Goal: Task Accomplishment & Management: Use online tool/utility

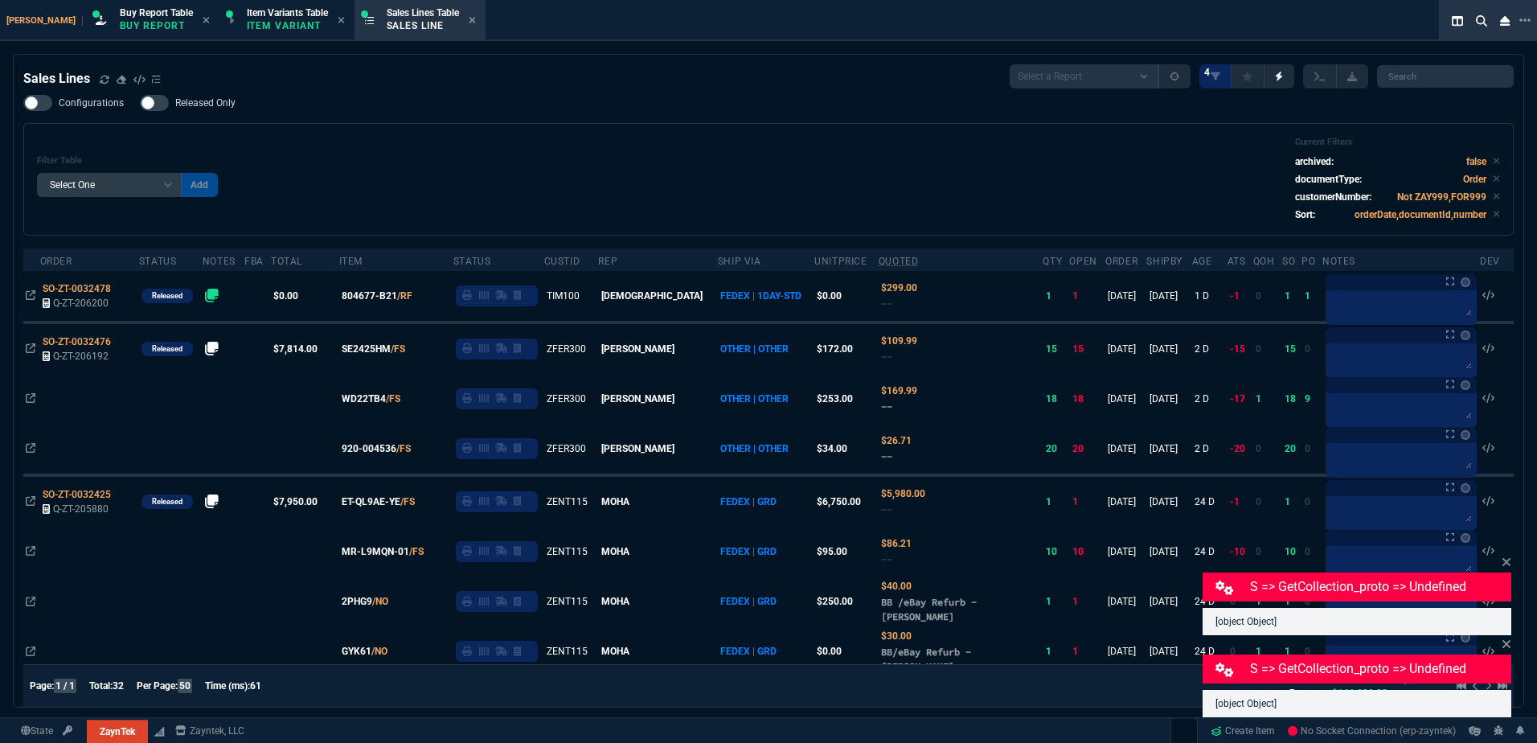
select select "1: BROV"
select select
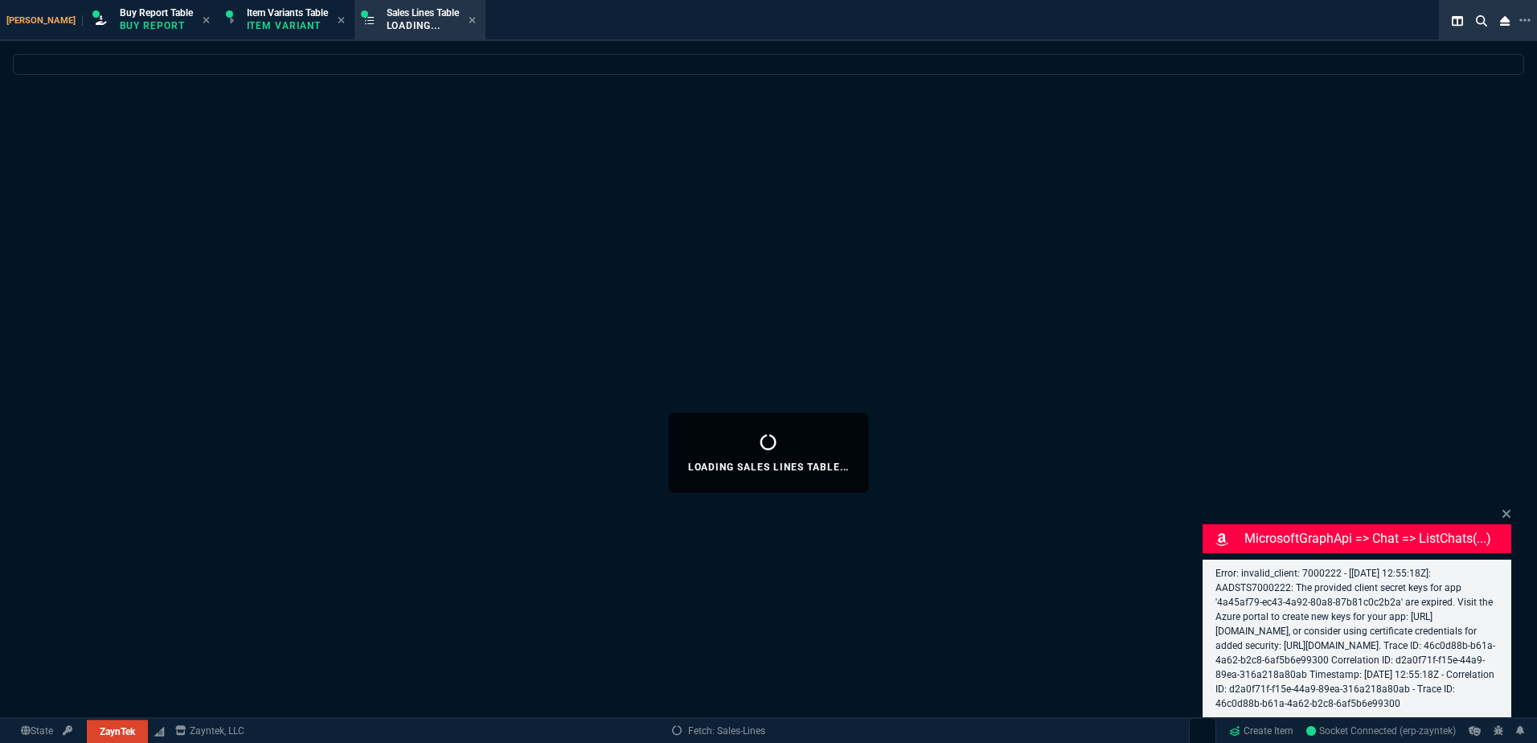
select select "1: BROV"
select select
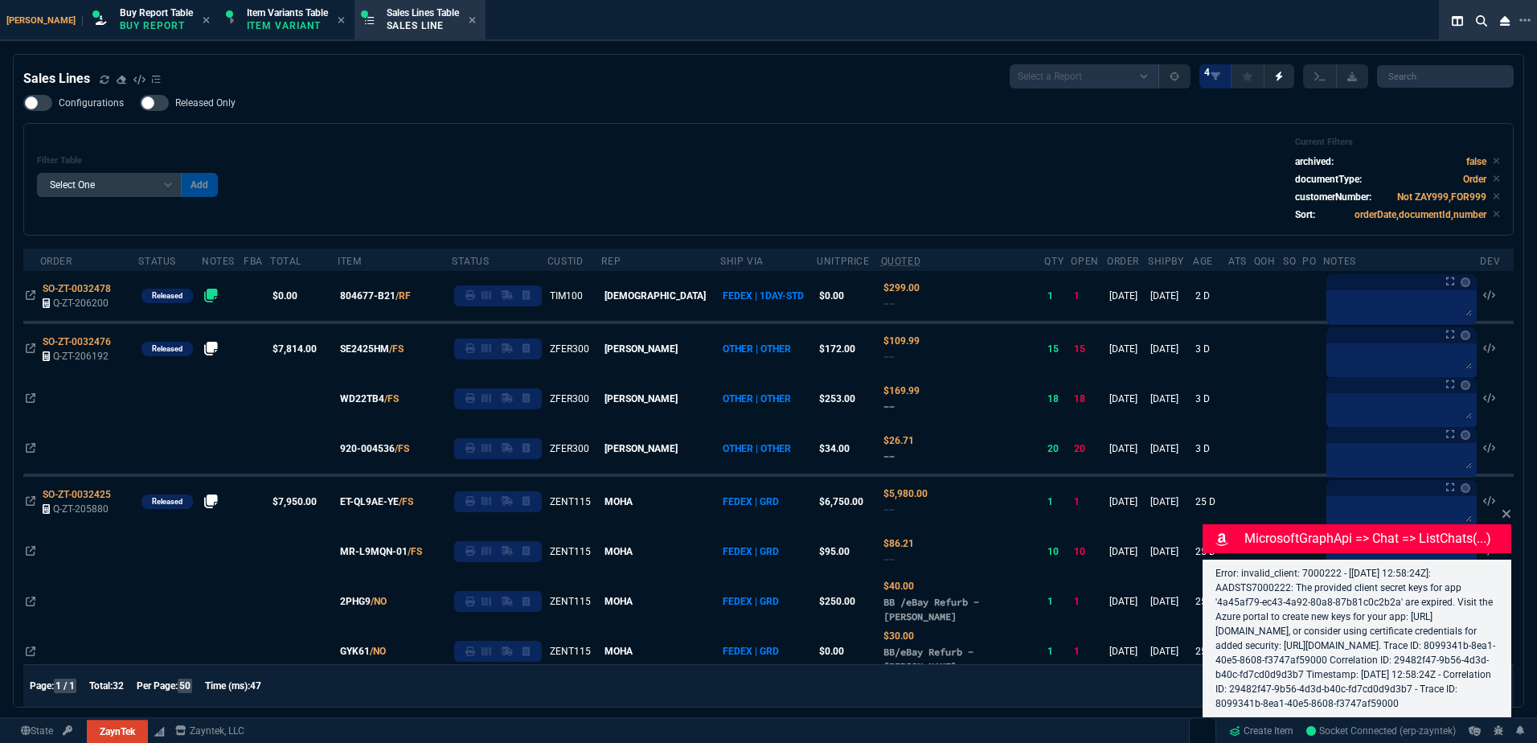
select select "1: BROV"
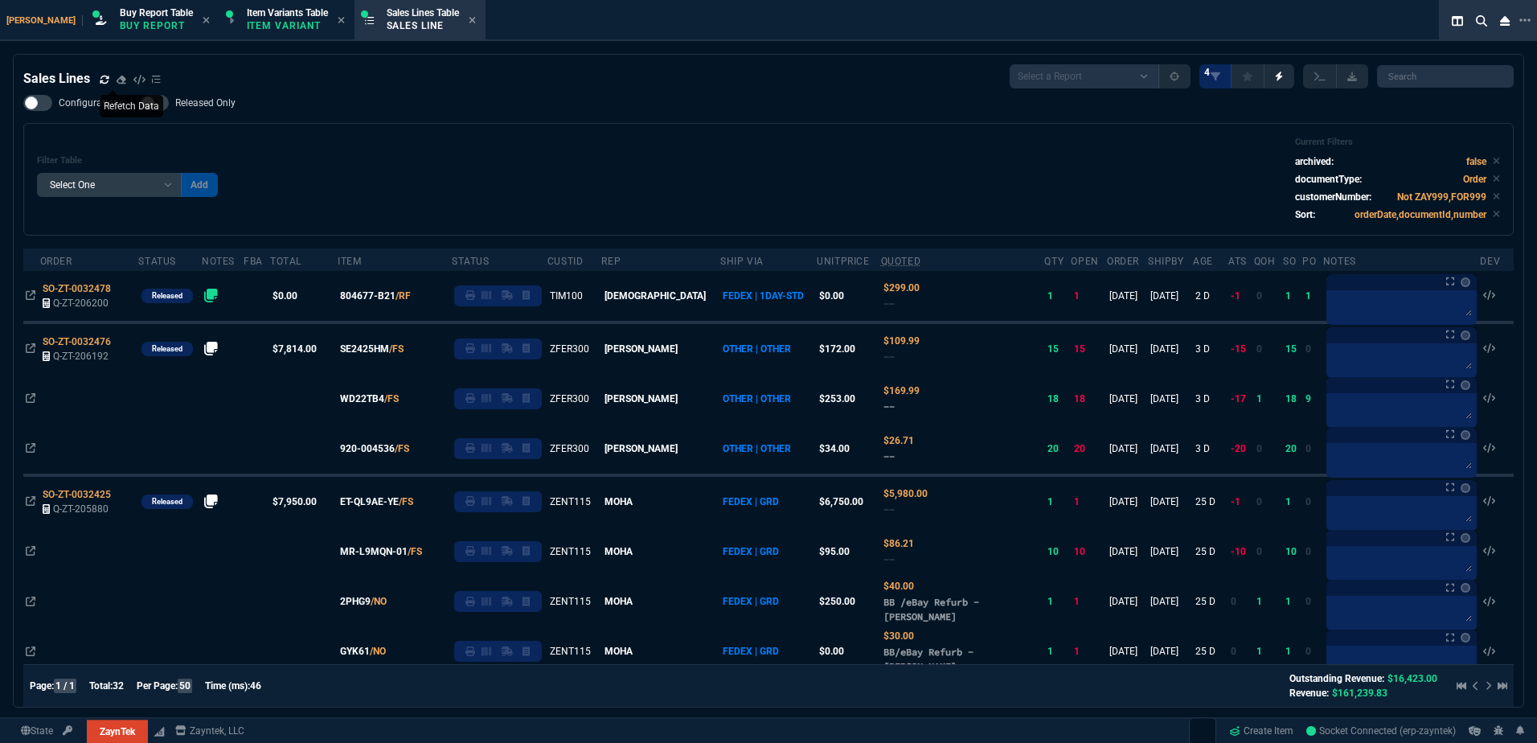
click at [101, 75] on icon at bounding box center [105, 80] width 10 height 10
